Goal: Transaction & Acquisition: Book appointment/travel/reservation

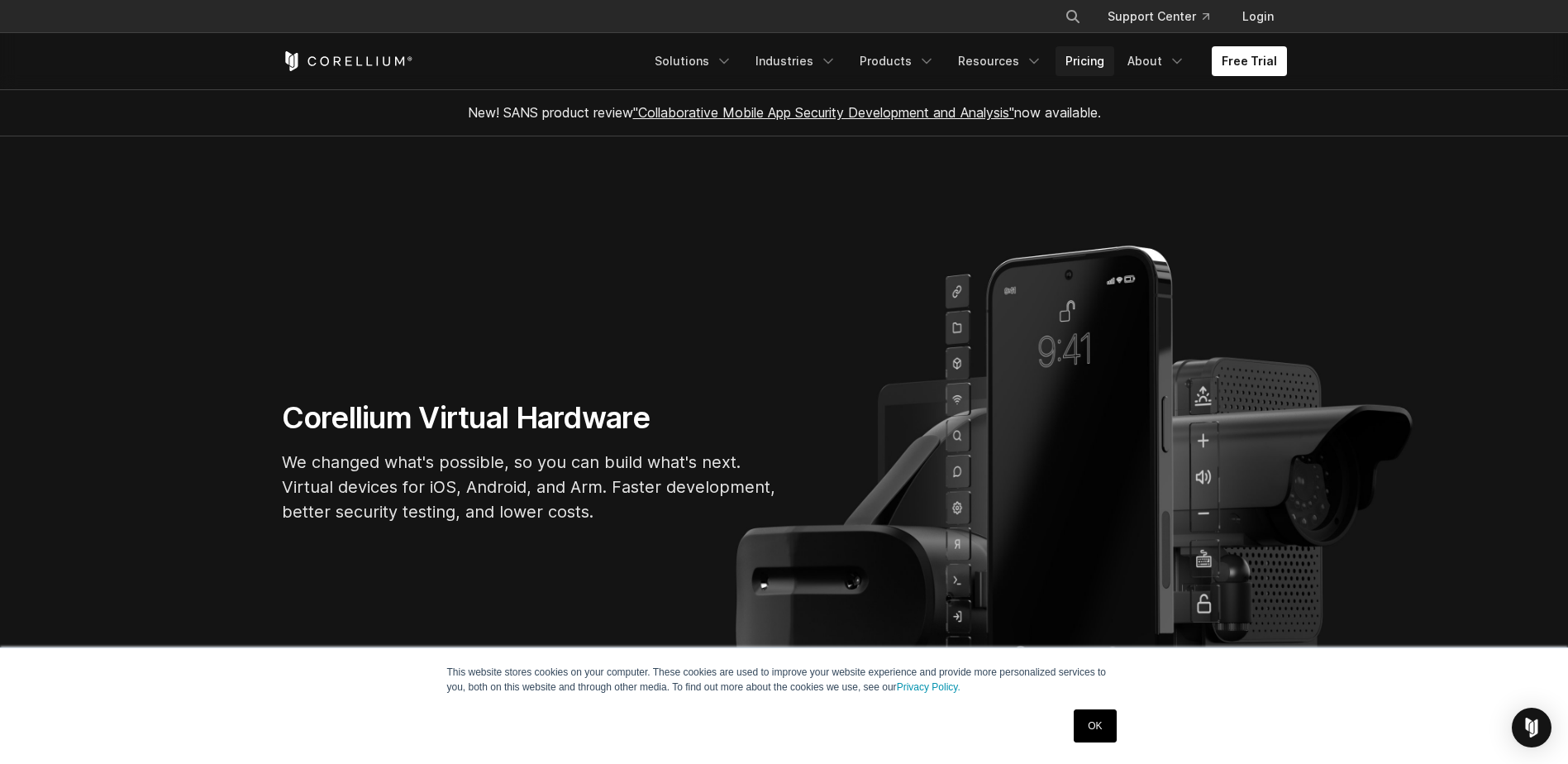
click at [1086, 52] on link "Pricing" at bounding box center [1085, 61] width 59 height 29
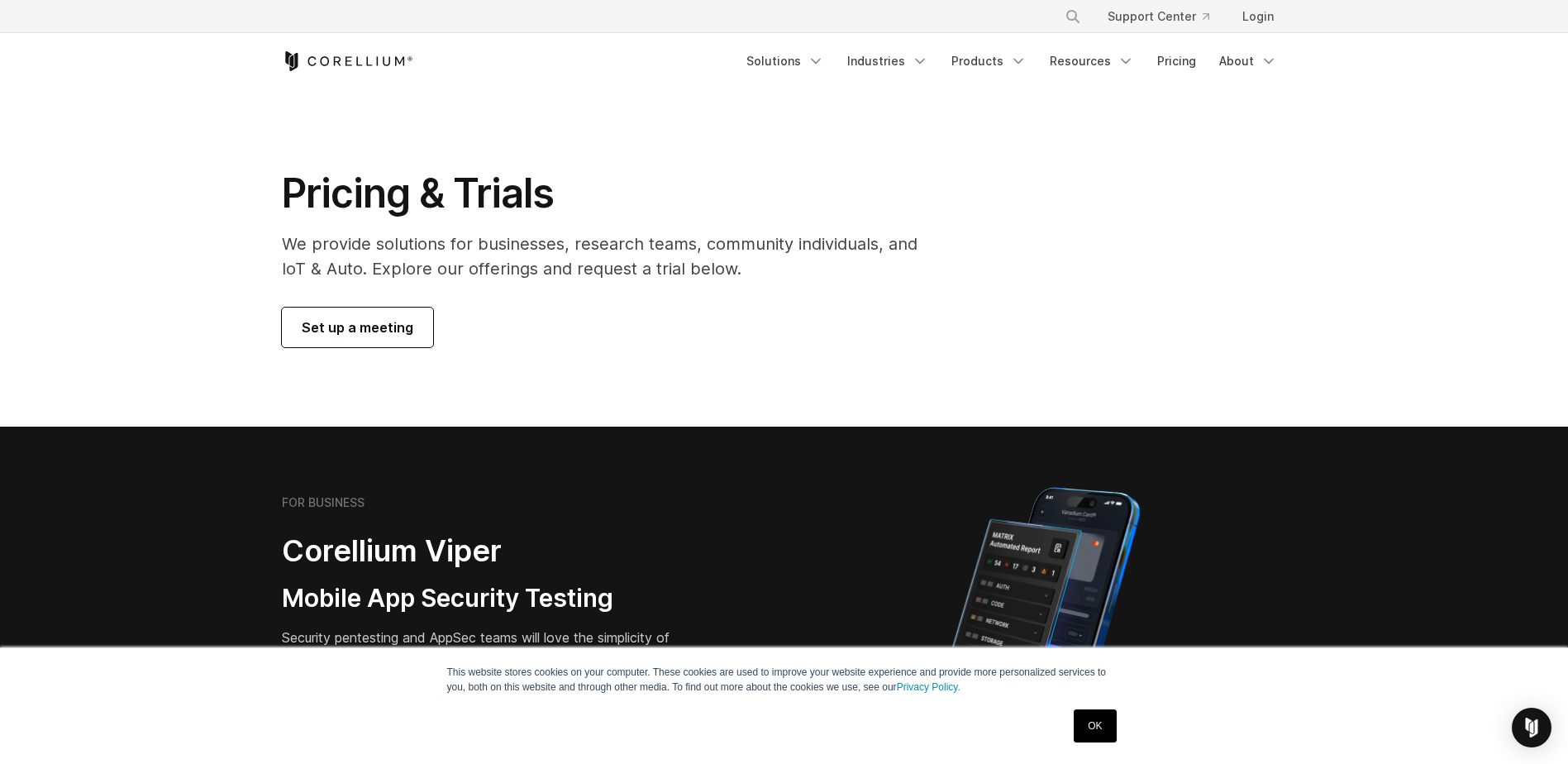
click at [392, 326] on span "Set up a meeting" at bounding box center [357, 327] width 112 height 20
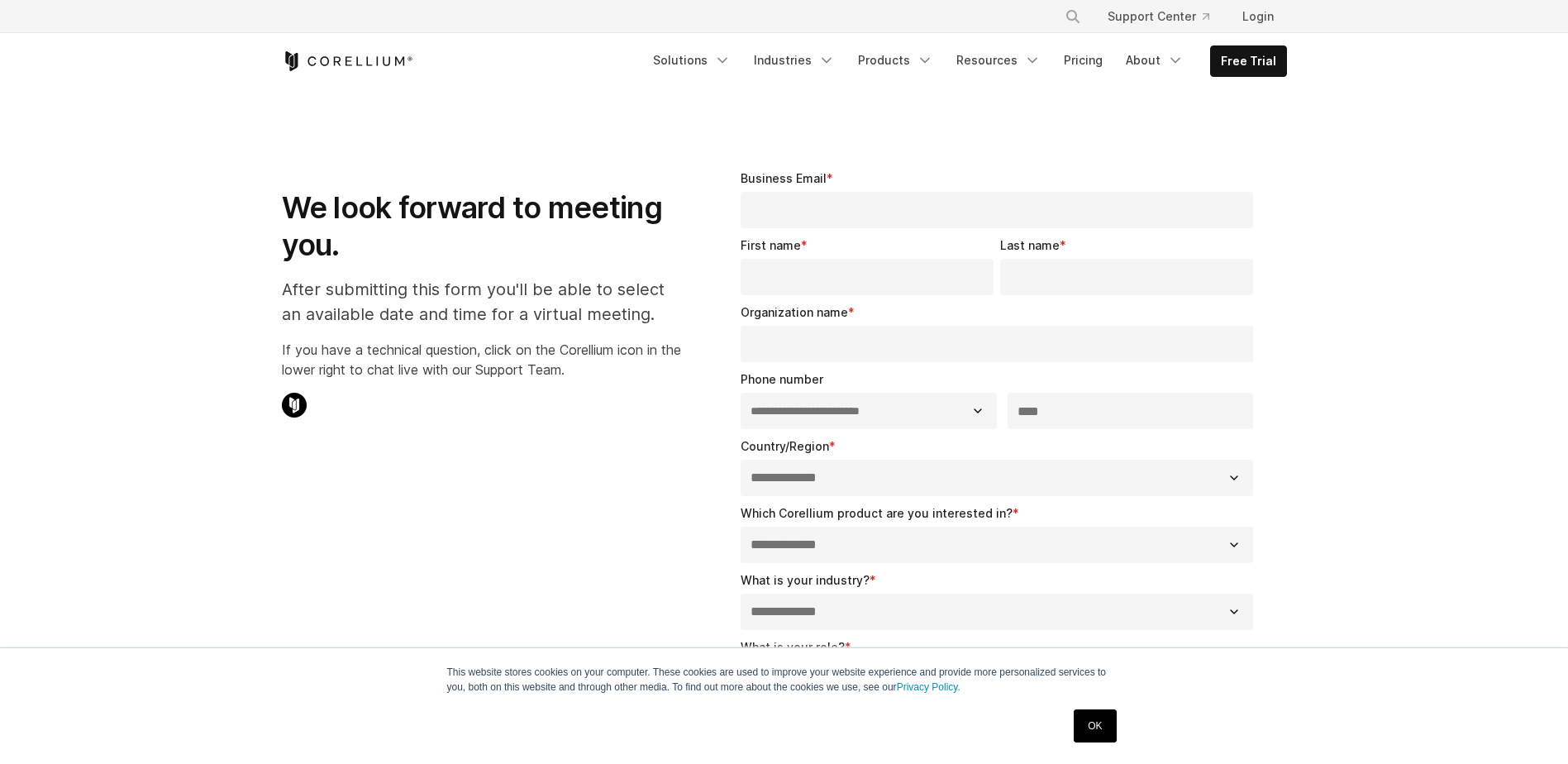
select select "**"
